Goal: Task Accomplishment & Management: Use online tool/utility

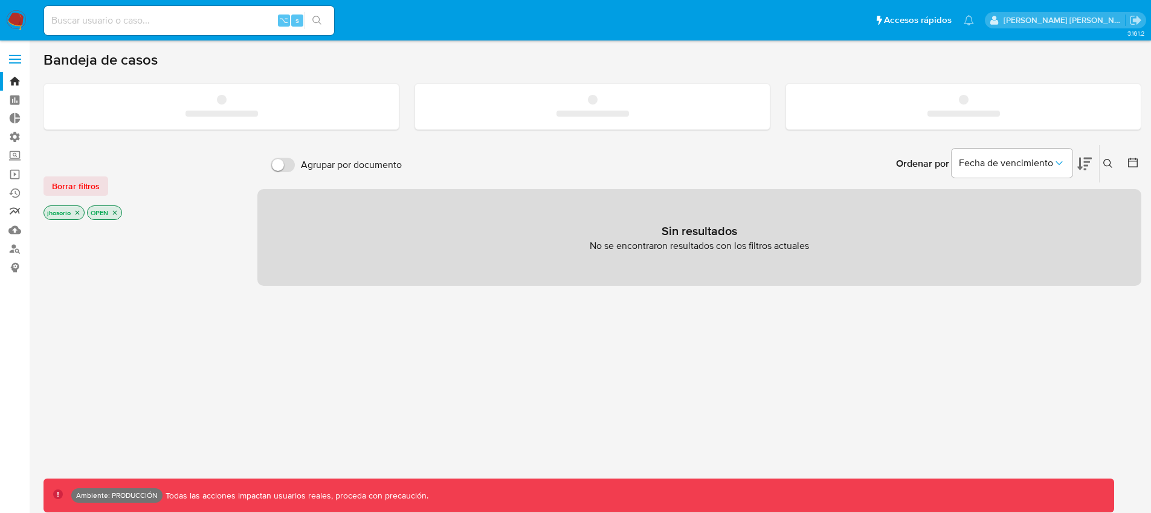
click at [16, 215] on link "Reportes" at bounding box center [72, 211] width 144 height 19
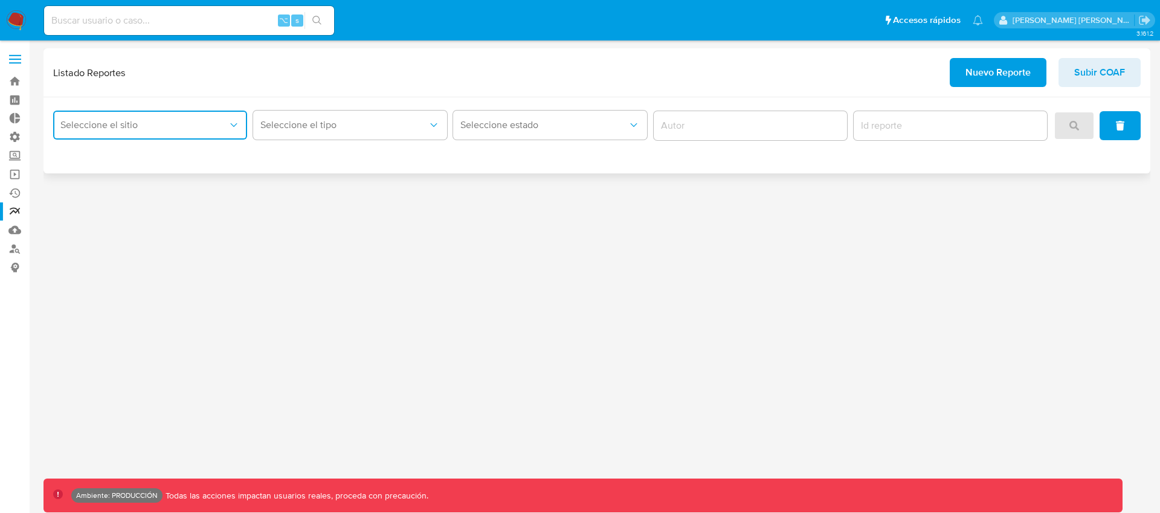
click at [160, 119] on span "Seleccione el sitio" at bounding box center [143, 125] width 167 height 12
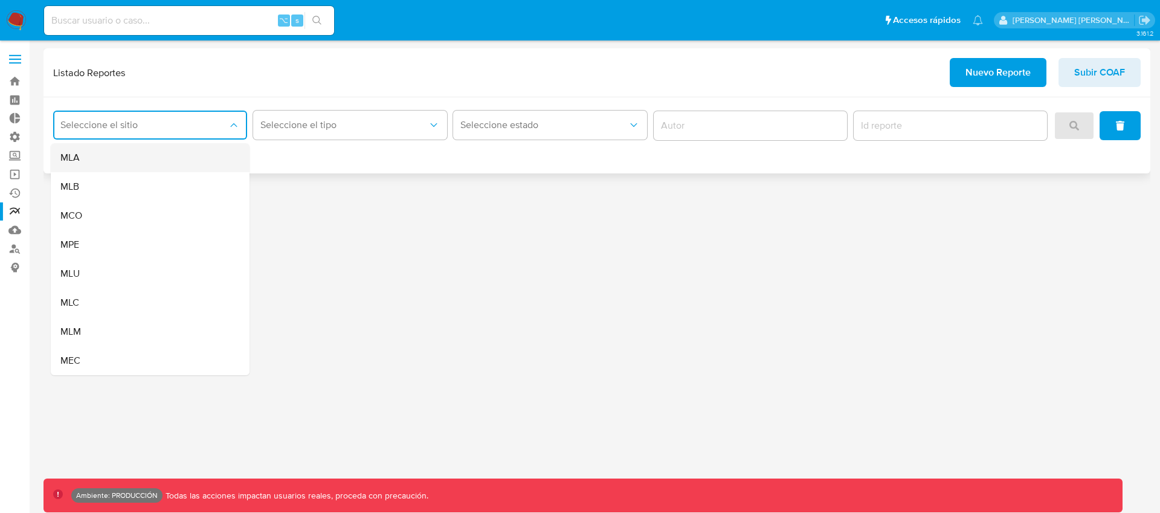
click at [137, 155] on div "MLA" at bounding box center [146, 157] width 172 height 29
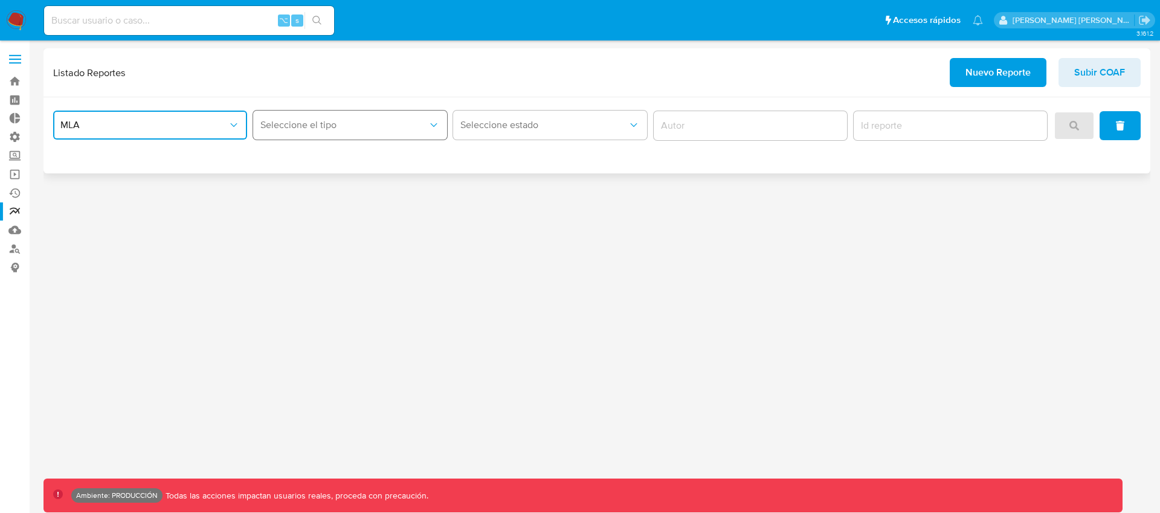
drag, startPoint x: 364, startPoint y: 114, endPoint x: 353, endPoint y: 136, distance: 25.1
click at [363, 114] on button "Seleccione el tipo" at bounding box center [350, 125] width 194 height 29
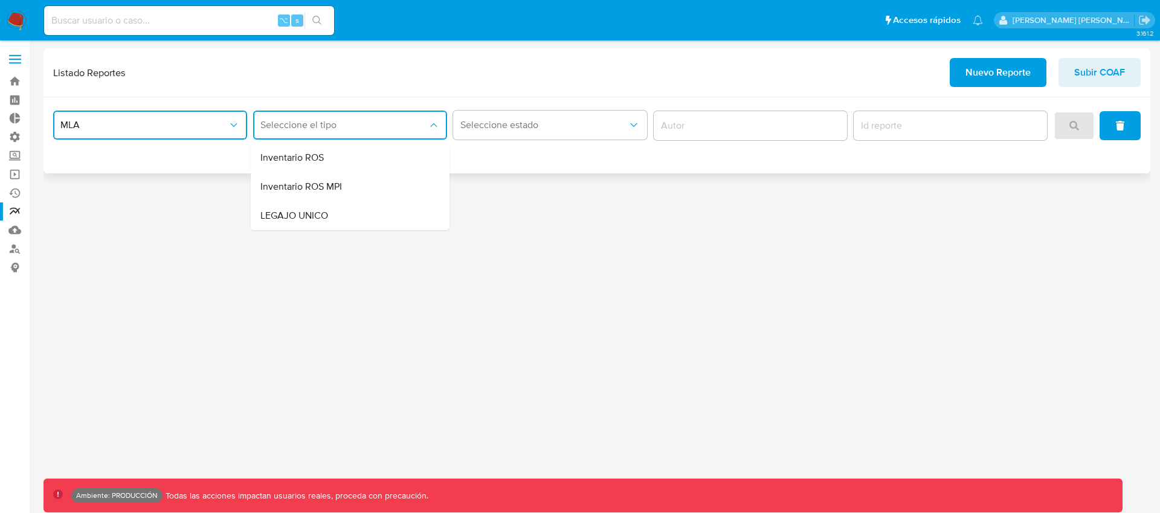
click at [326, 150] on div "Inventario ROS" at bounding box center [346, 157] width 172 height 29
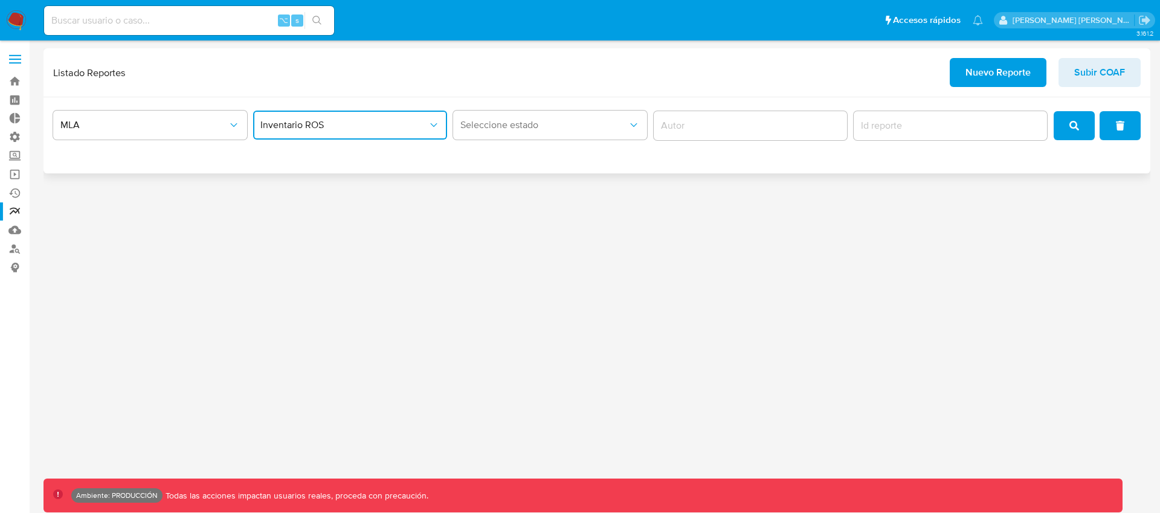
click at [320, 132] on button "Inventario ROS" at bounding box center [350, 125] width 194 height 29
click at [318, 211] on span "LEGAJO UNICO" at bounding box center [294, 216] width 68 height 12
